Goal: Navigation & Orientation: Find specific page/section

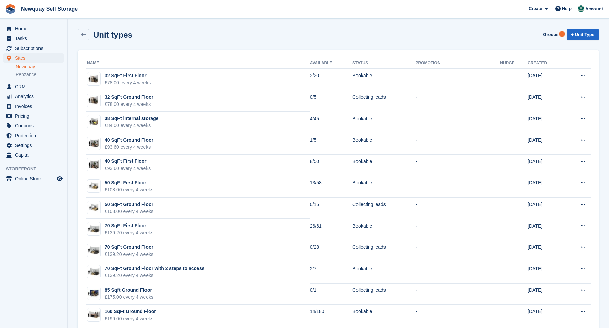
scroll to position [99, 0]
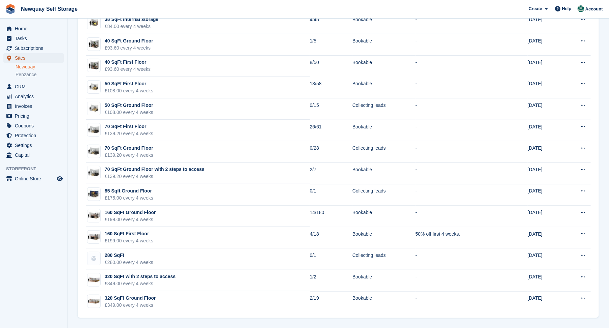
click at [20, 58] on span "Sites" at bounding box center [35, 57] width 41 height 9
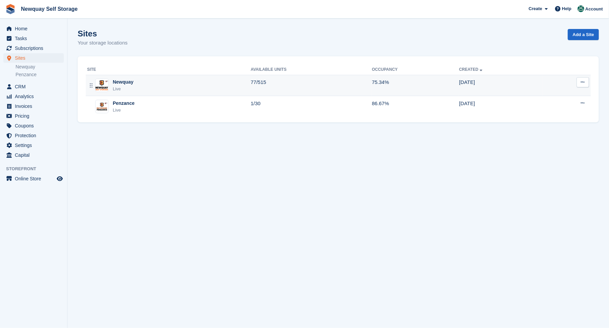
click at [123, 83] on div "Newquay" at bounding box center [123, 82] width 21 height 7
